Goal: Information Seeking & Learning: Check status

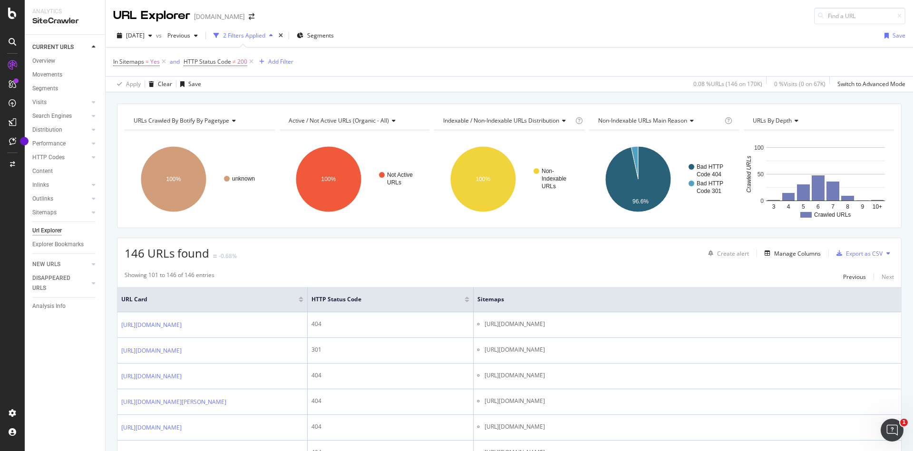
scroll to position [171, 0]
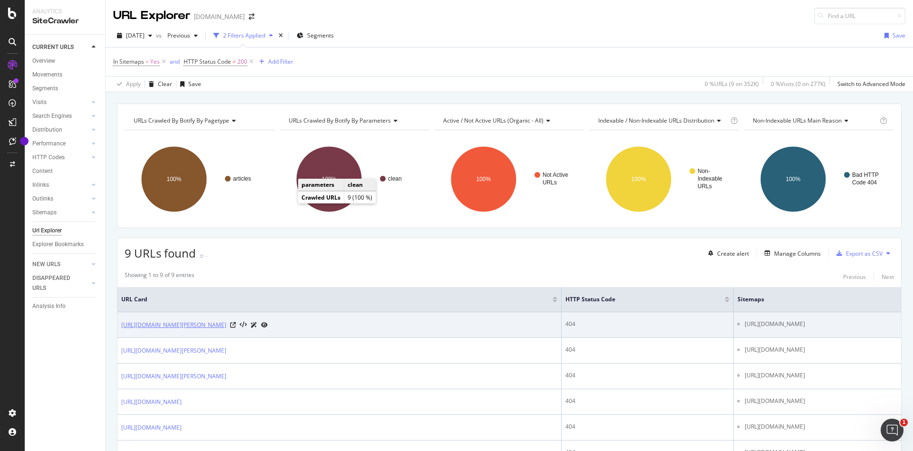
scroll to position [165, 0]
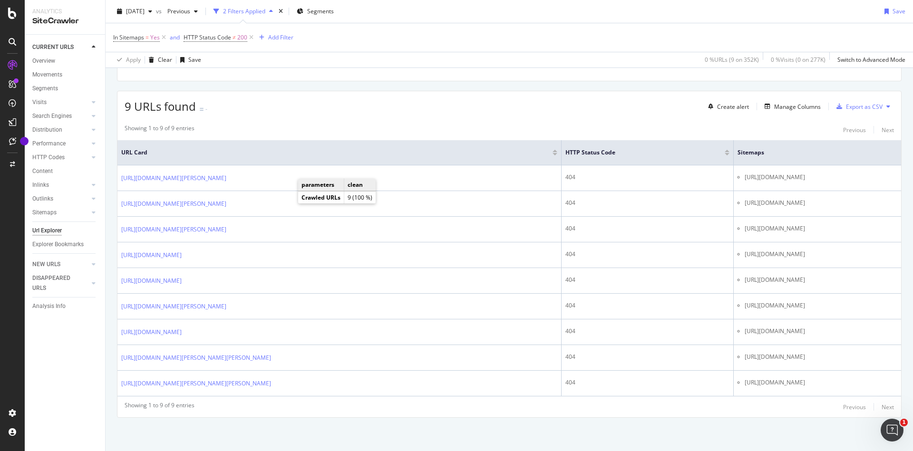
click at [298, 119] on div "Showing 1 to 9 of 9 entries Previous Next URL Card HTTP Status Code Sitemaps [U…" at bounding box center [510, 268] width 784 height 298
click at [342, 119] on div "Showing 1 to 9 of 9 entries Previous Next URL Card HTTP Status Code Sitemaps [U…" at bounding box center [510, 268] width 784 height 298
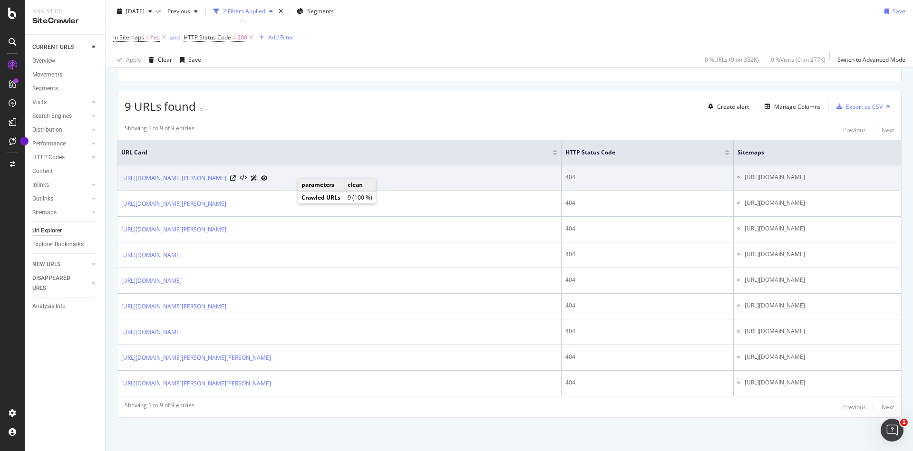
drag, startPoint x: 629, startPoint y: 160, endPoint x: 810, endPoint y: 156, distance: 181.3
click at [810, 173] on li "[URL][DOMAIN_NAME]" at bounding box center [821, 177] width 153 height 9
copy li "[URL][DOMAIN_NAME]"
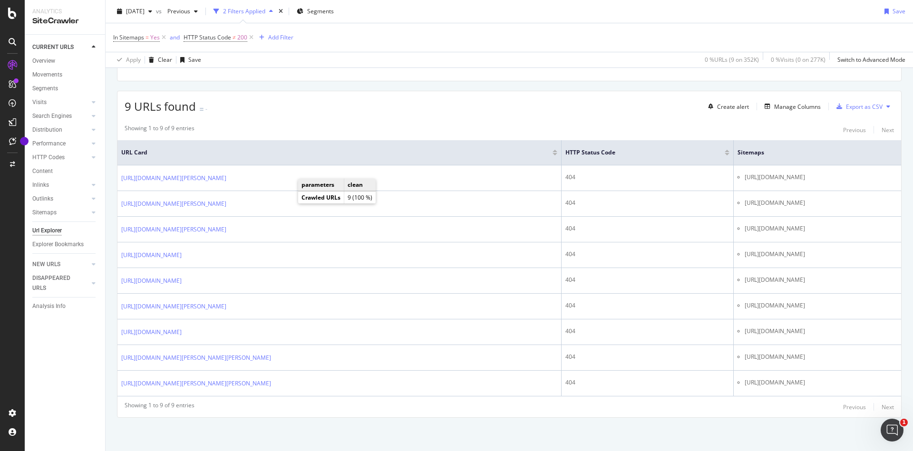
click at [363, 95] on div "9 URLs found - Create alert Manage Columns Export as CSV" at bounding box center [510, 102] width 784 height 23
click at [360, 99] on div "9 URLs found - Create alert Manage Columns Export as CSV Showing 1 to 9 of 9 en…" at bounding box center [509, 254] width 785 height 327
click at [574, 91] on div "9 URLs found - Create alert Manage Columns Export as CSV" at bounding box center [510, 102] width 784 height 23
